Goal: Task Accomplishment & Management: Manage account settings

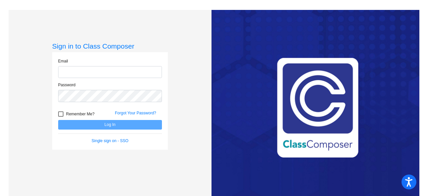
click at [117, 71] on input "email" at bounding box center [110, 72] width 104 height 12
type input "[EMAIL_ADDRESS][DOMAIN_NAME]"
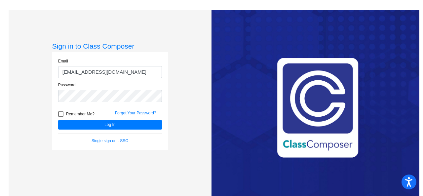
click at [58, 114] on div at bounding box center [60, 113] width 5 height 5
click at [60, 117] on input "Remember Me?" at bounding box center [60, 117] width 0 height 0
checkbox input "true"
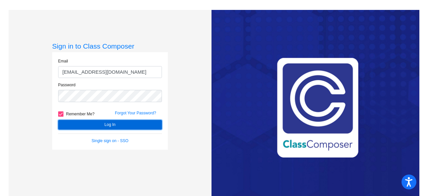
click at [100, 123] on button "Log In" at bounding box center [110, 125] width 104 height 10
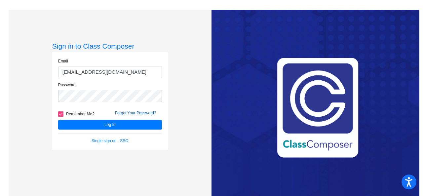
click at [133, 113] on link "Forgot Your Password?" at bounding box center [135, 113] width 41 height 5
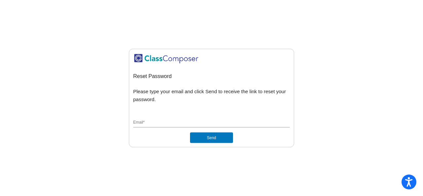
click at [155, 124] on input "Email *" at bounding box center [211, 123] width 157 height 6
type input "[EMAIL_ADDRESS][DOMAIN_NAME]"
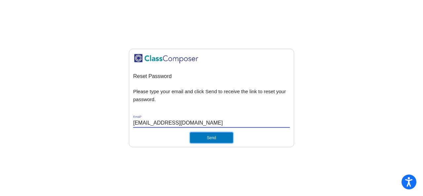
click at [211, 140] on button "Send" at bounding box center [211, 137] width 43 height 11
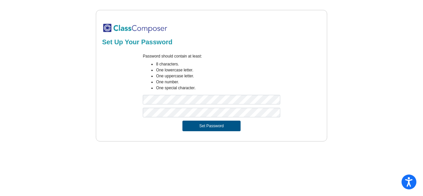
click at [206, 127] on button "Set Password" at bounding box center [211, 126] width 58 height 11
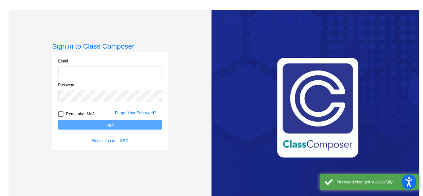
click at [81, 74] on input "email" at bounding box center [110, 72] width 104 height 12
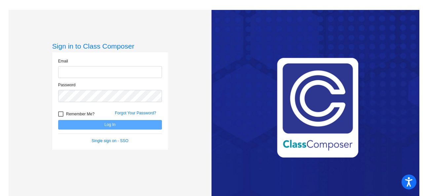
type input "[EMAIL_ADDRESS][DOMAIN_NAME]"
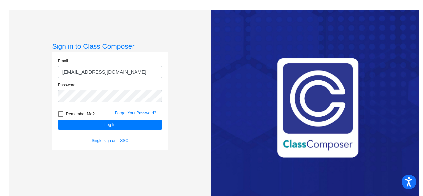
click at [59, 115] on div at bounding box center [60, 113] width 5 height 5
click at [60, 117] on input "Remember Me?" at bounding box center [60, 117] width 0 height 0
checkbox input "true"
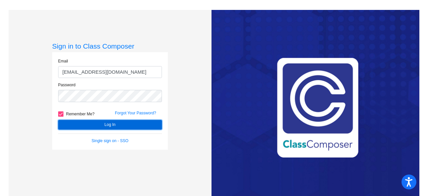
click at [67, 123] on button "Log In" at bounding box center [110, 125] width 104 height 10
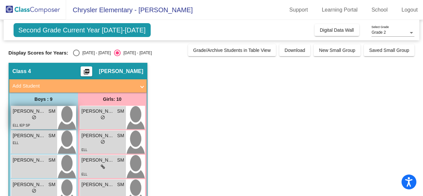
click at [28, 108] on span "[PERSON_NAME]" at bounding box center [29, 111] width 33 height 7
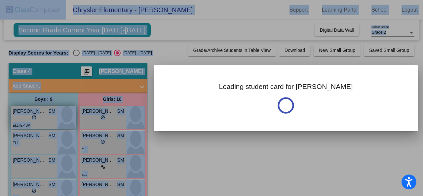
click at [28, 107] on div at bounding box center [211, 98] width 423 height 196
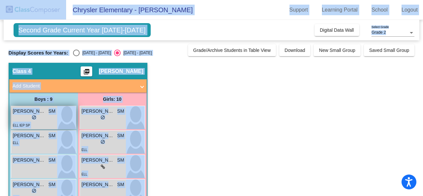
click at [64, 118] on img at bounding box center [66, 117] width 19 height 23
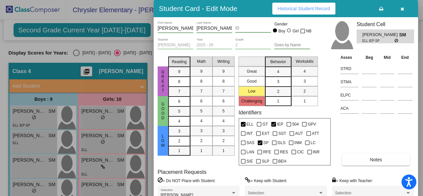
drag, startPoint x: 421, startPoint y: 64, endPoint x: 421, endPoint y: 85, distance: 20.1
click at [421, 85] on div at bounding box center [211, 98] width 423 height 196
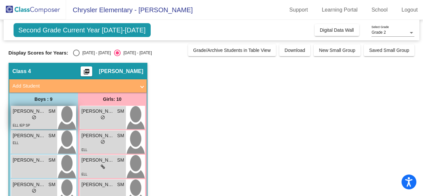
click at [38, 113] on span "[PERSON_NAME]" at bounding box center [29, 111] width 33 height 7
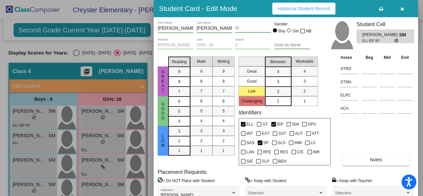
click at [330, 100] on div "Great Good Low Challenging Behavior 4 3 2 1 Workskills 4 3 2 1" at bounding box center [284, 80] width 92 height 52
click at [311, 9] on span "Historical Student Record" at bounding box center [303, 8] width 53 height 5
click at [329, 91] on div "Great Good Low Challenging Behavior 4 3 2 1 Workskills 4 3 2 1" at bounding box center [284, 80] width 92 height 52
click at [402, 9] on icon "button" at bounding box center [402, 9] width 4 height 5
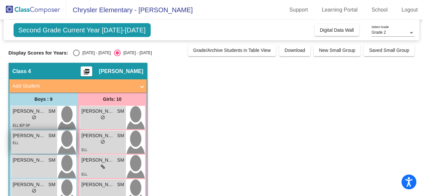
click at [34, 144] on div "ELL" at bounding box center [34, 142] width 43 height 7
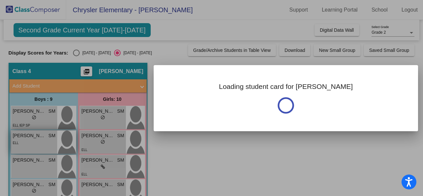
click at [34, 144] on div at bounding box center [211, 98] width 423 height 196
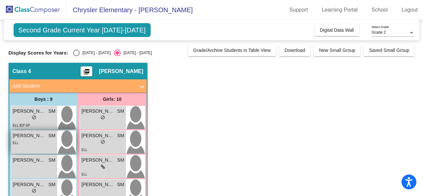
click at [26, 137] on span "[PERSON_NAME]" at bounding box center [29, 135] width 33 height 7
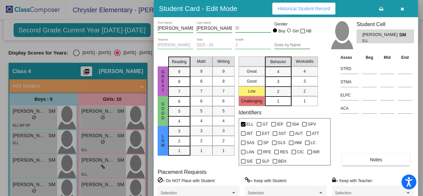
click at [322, 191] on div at bounding box center [321, 193] width 6 height 5
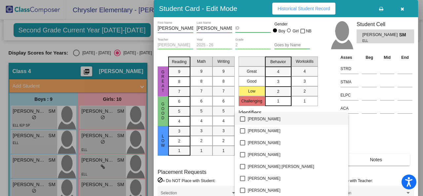
click at [333, 84] on div at bounding box center [211, 98] width 423 height 196
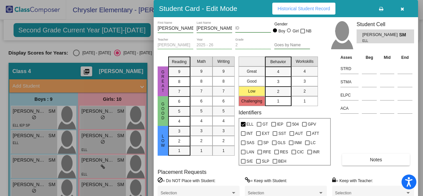
click at [304, 8] on span "Historical Student Record" at bounding box center [303, 8] width 53 height 5
click at [402, 7] on icon "button" at bounding box center [402, 9] width 4 height 5
